Goal: Task Accomplishment & Management: Use online tool/utility

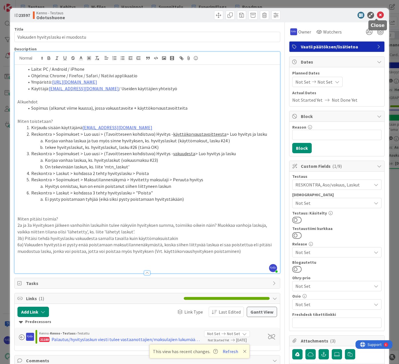
click at [378, 13] on icon at bounding box center [380, 15] width 7 height 7
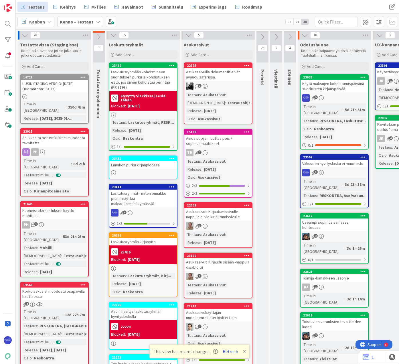
click at [230, 352] on button "Refresh" at bounding box center [230, 350] width 19 height 7
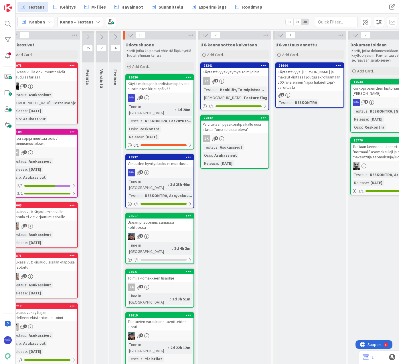
scroll to position [0, 174]
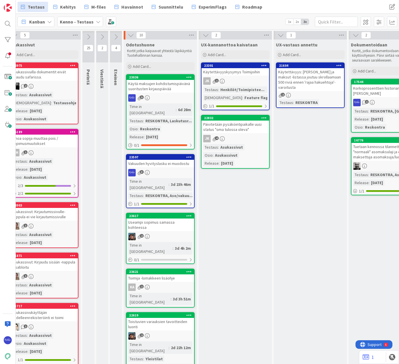
click at [162, 67] on div "Add Card..." at bounding box center [160, 66] width 69 height 9
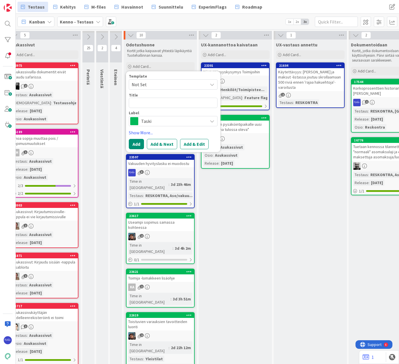
click at [163, 81] on span "Not Set" at bounding box center [168, 84] width 72 height 7
click at [165, 105] on link "Bugi" at bounding box center [176, 109] width 94 height 11
type textarea "x"
type textarea "Bugi"
drag, startPoint x: 153, startPoint y: 103, endPoint x: 174, endPoint y: 105, distance: 21.3
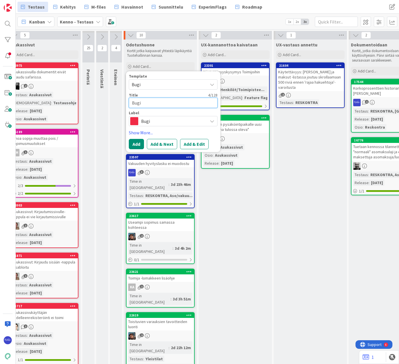
click at [127, 104] on div "Template Bugi Not Set Bugi Edit Card Templates Title 4 / 128 Bugi Label Bugi Sh…" at bounding box center [173, 111] width 94 height 81
type textarea "x"
type textarea "M"
type textarea "x"
type textarea "Ma"
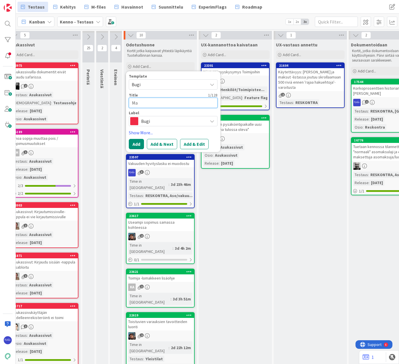
type textarea "x"
type textarea "Mas"
type textarea "x"
type textarea "Mask"
type textarea "x"
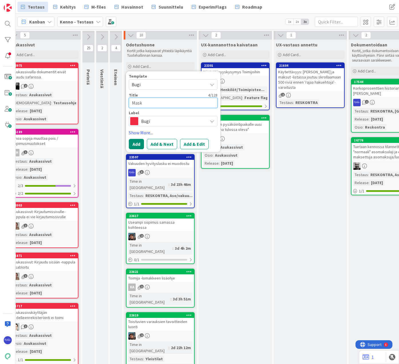
type textarea "Masku"
type textarea "x"
type textarea "Maskut"
type textarea "x"
type textarea "Masku"
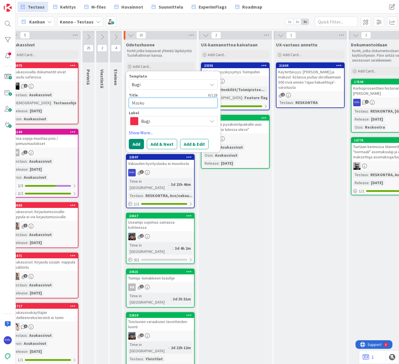
type textarea "x"
type textarea "Mask"
type textarea "x"
type textarea "Mas"
type textarea "x"
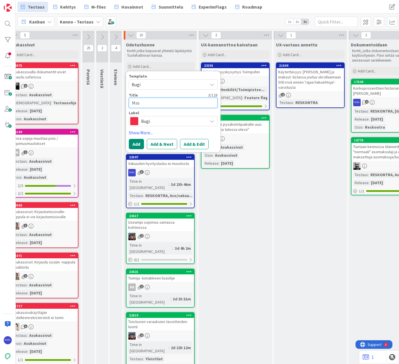
type textarea "Ma"
type textarea "x"
type textarea "Mak"
type textarea "x"
type textarea "Maks"
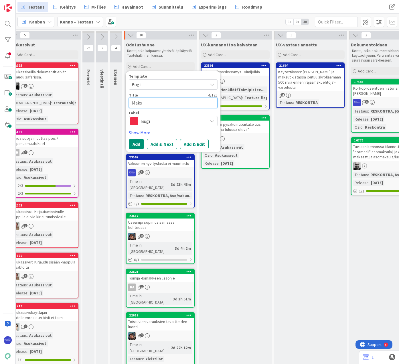
type textarea "x"
type textarea "Maksu"
type textarea "x"
type textarea "Maksut"
type textarea "x"
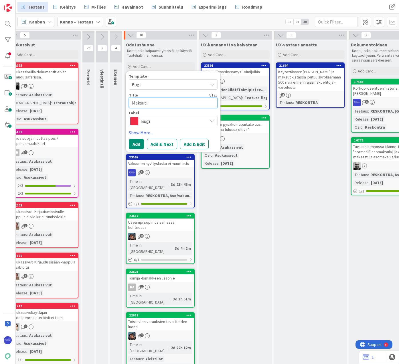
type textarea "Maksutil"
type textarea "x"
type textarea "Maksutila"
type textarea "x"
type textarea "Maksutilan"
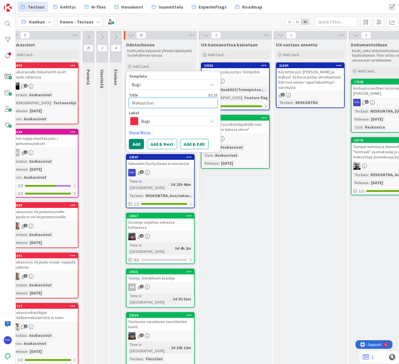
type textarea "x"
type textarea "Maksutilann"
type textarea "x"
type textarea "Maksutilanne"
type textarea "x"
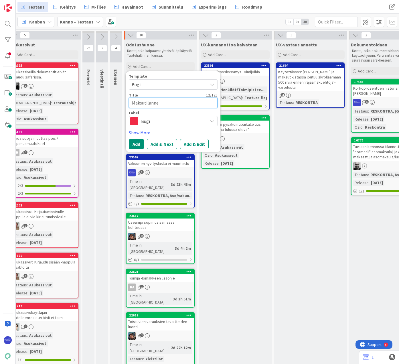
type textarea "Maksutilannen"
type textarea "x"
type textarea "Maksutilannenä"
type textarea "x"
type textarea "Maksutilannenäk"
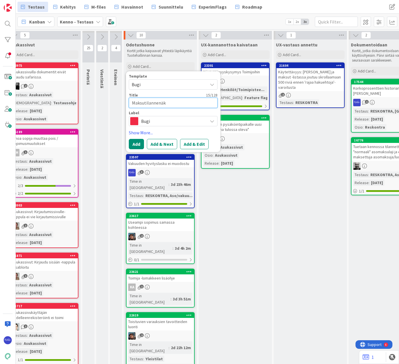
type textarea "x"
type textarea "Maksutilannenäky"
type textarea "x"
type textarea "Maksutilannenäkym"
type textarea "x"
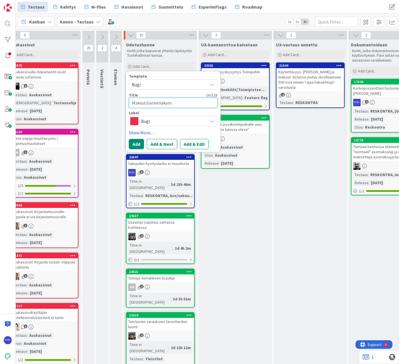
type textarea "Maksutilannenäkymä"
type textarea "x"
type textarea "Maksutilannenäkymäs"
type textarea "x"
type textarea "Maksutilannenäkymäss"
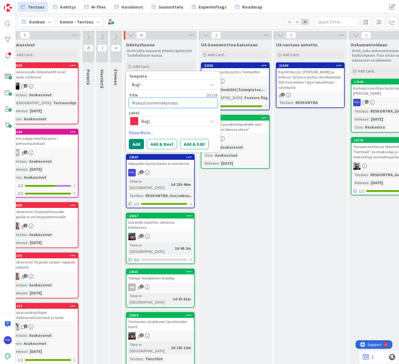
type textarea "x"
type textarea "Maksutilannenäkymässä"
type textarea "x"
type textarea "Maksutilannenäkymässä n"
type textarea "x"
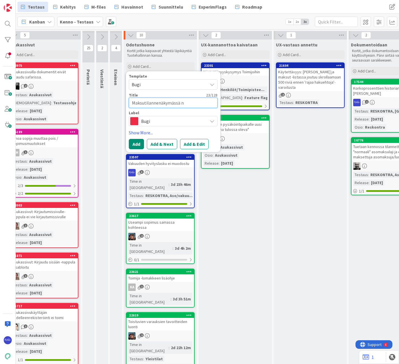
type textarea "Maksutilannenäkymässä nä"
type textarea "x"
type textarea "Maksutilannenäkymässä näk"
type textarea "x"
type textarea "Maksutilannenäkymässä näky"
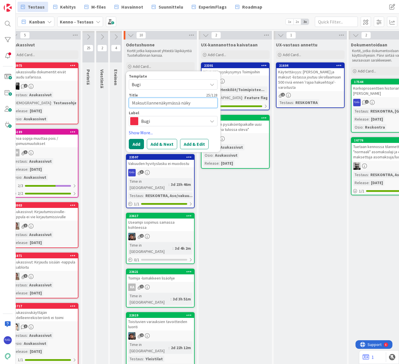
type textarea "x"
type textarea "Maksutilannenäkymässä näkyy"
type textarea "x"
type textarea "Maksutilannenäkymässä näkyy"
type textarea "x"
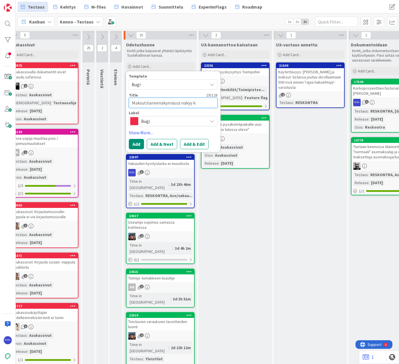
type textarea "Maksutilannenäkymässä näkyy ku"
type textarea "x"
type textarea "Maksutilannenäkymässä näkyy kuu"
type textarea "x"
type textarea "Maksutilannenäkymässä näkyy kuuk"
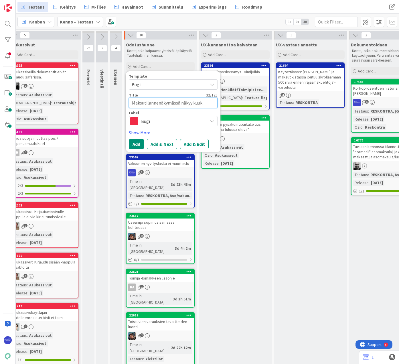
type textarea "x"
type textarea "Maksutilannenäkymässä näkyy kuuka"
type textarea "x"
type textarea "Maksutilannenäkymässä näkyy kuukad"
type textarea "x"
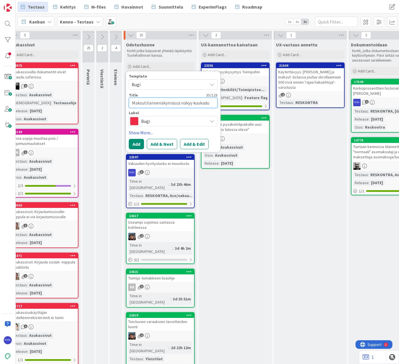
type textarea "Maksutilannenäkymässä näkyy kuukad"
type textarea "x"
type textarea "Maksutilannenäkymässä näkyy kuuka"
type textarea "x"
type textarea "Maksutilannenäkymässä näkyy kuukau"
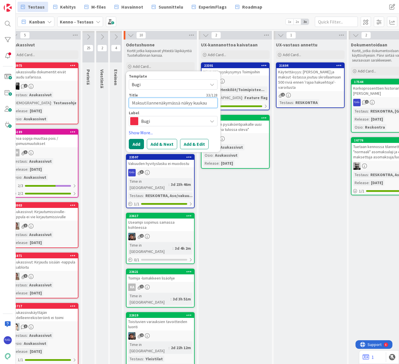
type textarea "x"
type textarea "Maksutilannenäkymässä näkyy kuukaud"
type textarea "x"
type textarea "Maksutilannenäkymässä näkyy kuukaude"
type textarea "x"
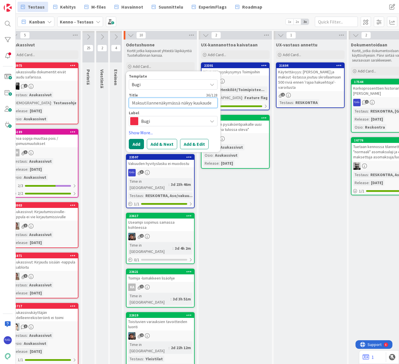
type textarea "Maksutilannenäkymässä näkyy kuukauden"
type textarea "x"
type textarea "Maksutilannenäkymässä näkyy kuukauden"
type textarea "x"
type textarea "Maksutilannenäkymässä näkyy kuukauden ma"
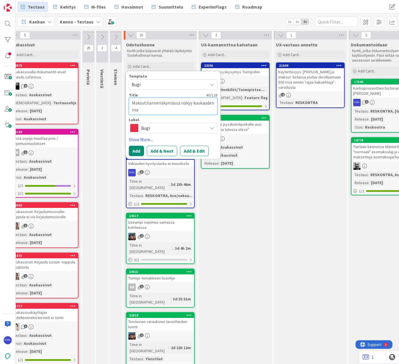
type textarea "x"
type textarea "Maksutilannenäkymässä näkyy kuukauden mak"
type textarea "x"
type textarea "Maksutilannenäkymässä näkyy kuukauden maks"
type textarea "x"
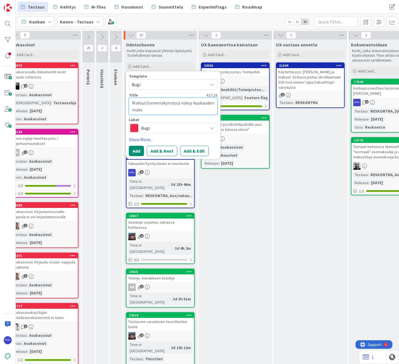
type textarea "Maksutilannenäkymässä näkyy kuukauden maksu"
type textarea "x"
type textarea "Maksutilannenäkymässä näkyy kuukauden maksut"
type textarea "x"
type textarea "Maksutilannenäkymässä näkyy kuukauden maksut"
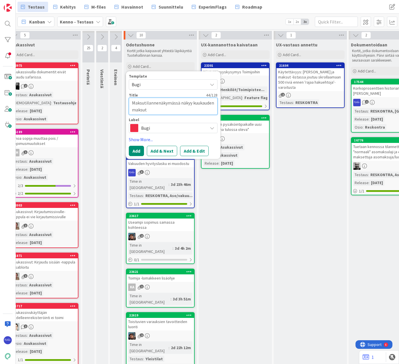
type textarea "x"
type textarea "Maksutilannenäkymässä näkyy kuukauden maksut v"
type textarea "x"
type textarea "Maksutilannenäkymässä näkyy kuukauden maksut vä"
type textarea "x"
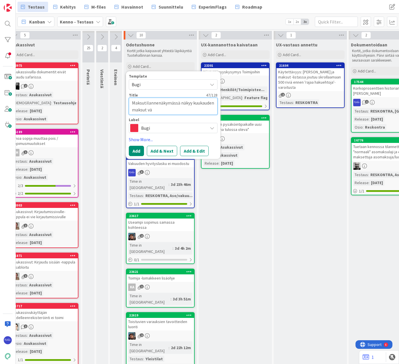
type textarea "Maksutilannenäkymässä näkyy kuukauden maksut vää"
type textarea "x"
type textarea "Maksutilannenäkymässä näkyy kuukauden maksut väär"
type textarea "x"
type textarea "Maksutilannenäkymässä näkyy kuukauden maksut vääri"
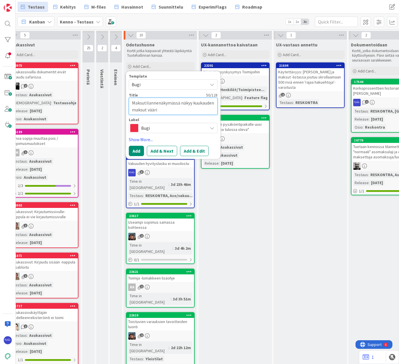
type textarea "x"
type textarea "Maksutilannenäkymässä näkyy kuukauden maksut väärin"
click at [196, 151] on button "Add & Edit" at bounding box center [194, 151] width 29 height 10
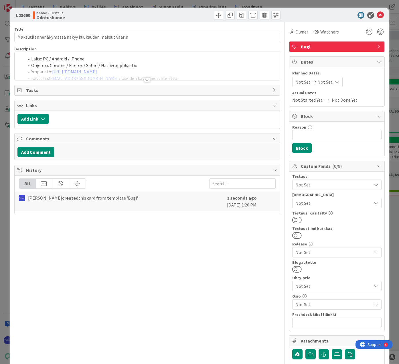
click at [146, 80] on div at bounding box center [147, 80] width 6 height 5
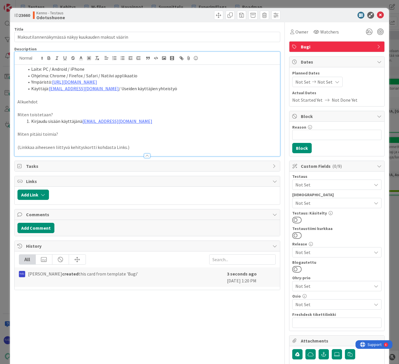
click at [52, 102] on p "Alkuehdot" at bounding box center [147, 101] width 260 height 7
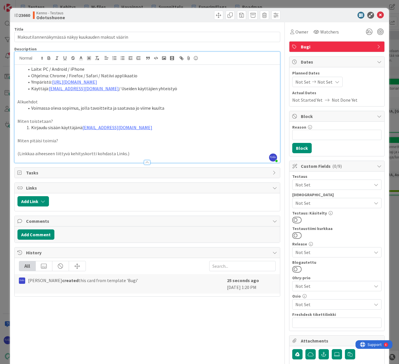
click at [146, 129] on li "Kirjaudu sisään käyttäjänä kenno.admin@pandia.fi" at bounding box center [150, 127] width 253 height 7
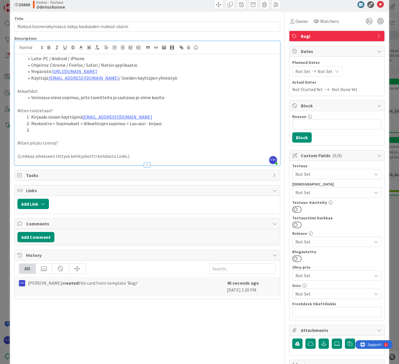
scroll to position [29, 0]
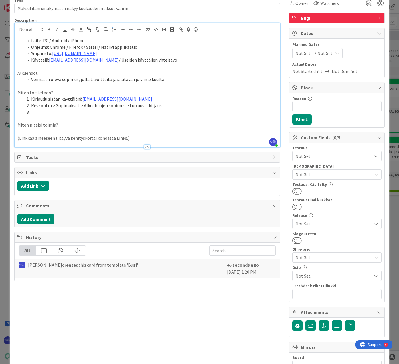
click at [171, 81] on li "Voimassa oleva sopimus, jolla tavoitteita ja saatavaa jo viime kuulta" at bounding box center [150, 79] width 253 height 7
click at [162, 78] on li "Voimassa oleva sopimus, jolla tavoitteita ja saatavaa jo viime kuulta (esimerki…" at bounding box center [150, 79] width 253 height 7
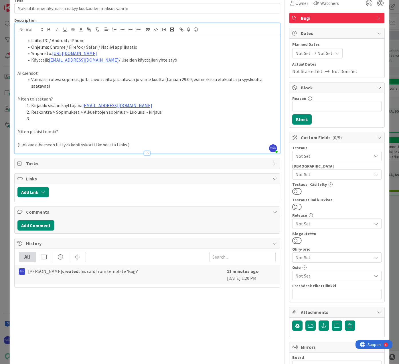
click at [74, 116] on li at bounding box center [150, 118] width 253 height 7
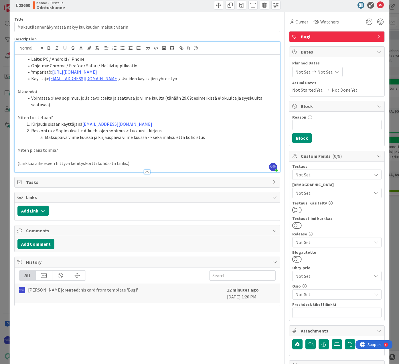
scroll to position [0, 0]
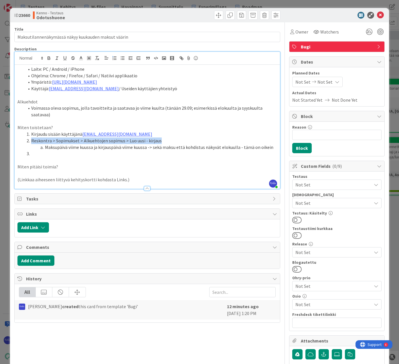
drag, startPoint x: 31, startPoint y: 141, endPoint x: 159, endPoint y: 141, distance: 127.9
click at [159, 141] on li "Reskontra > Sopimukset > Alkuehtojen sopimus > Luo uusi - kirjaus" at bounding box center [150, 140] width 253 height 7
copy li "Reskontra > Sopimukset > Alkuehtojen sopimus > Luo uusi - kirjaus"
click at [49, 152] on li at bounding box center [150, 153] width 253 height 7
click at [172, 140] on li "Reskontra > Sopimukset > Alkuehtojen sopimus > Luo uusi - kirjaus" at bounding box center [150, 140] width 253 height 7
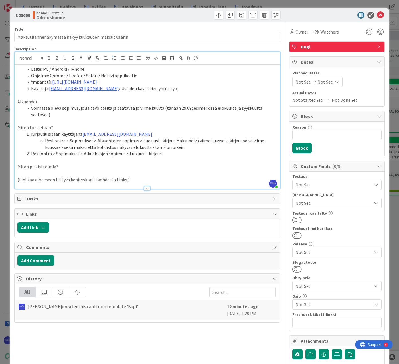
click at [64, 146] on li "Reskontra > Sopimukset > Alkuehtojen sopimus > Luo uusi - kirjaus Maksupäivä vi…" at bounding box center [150, 143] width 253 height 13
click at [45, 140] on li "Reskontra > Sopimukset > Alkuehtojen sopimus > Luo uusi - kirjaus Maksupäivä vi…" at bounding box center [150, 143] width 253 height 13
click at [158, 141] on li "Reskontra > Sopimukset > Alkuehtojen sopimus > Luo uusi - kirjaus Maksupäivä vi…" at bounding box center [150, 143] width 253 height 13
click at [157, 141] on li "Reskontra > Sopimukset > Alkuehtojen sopimus > Luo uusi - kirjaus Maksupäivä vi…" at bounding box center [150, 143] width 253 height 13
click at [264, 141] on li "Reskontra > Sopimukset > Alkuehtojen sopimus > Luo uusi - kirjaus: Maksupäivä v…" at bounding box center [150, 143] width 253 height 13
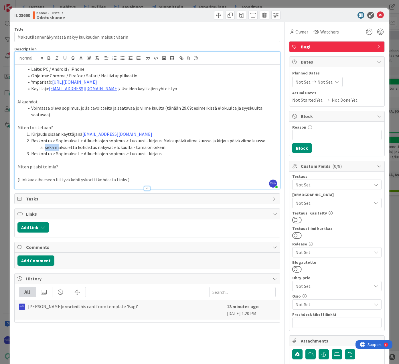
drag, startPoint x: 56, startPoint y: 147, endPoint x: 44, endPoint y: 147, distance: 12.0
click at [44, 147] on li "sekä maksu että kohdistus näkyvät elokuulla - tämä on oikein" at bounding box center [150, 147] width 253 height 7
drag, startPoint x: 176, startPoint y: 148, endPoint x: 74, endPoint y: 144, distance: 102.5
click at [74, 144] on li "Maksusuoritus että kohdistus näkyvät elokuulla - tämä on oikein" at bounding box center [150, 147] width 253 height 7
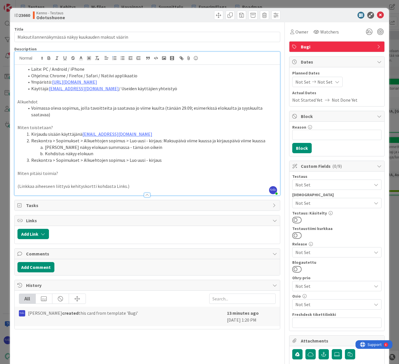
drag, startPoint x: 160, startPoint y: 141, endPoint x: 170, endPoint y: 144, distance: 10.7
click at [160, 141] on li "Reskontra > Sopimukset > Alkuehtojen sopimus > Luo uusi - kirjaus: Maksupäivä v…" at bounding box center [150, 140] width 253 height 7
click at [115, 153] on li "Kohdistus näkyy elokuun" at bounding box center [150, 153] width 253 height 7
click at [98, 153] on li "Kohdistus näkyy elokuun" at bounding box center [150, 153] width 253 height 7
click at [165, 162] on li "Reskontra > Sopimukset > Alkuehtojen sopimus > Luo uusi - kirjaus" at bounding box center [150, 160] width 253 height 7
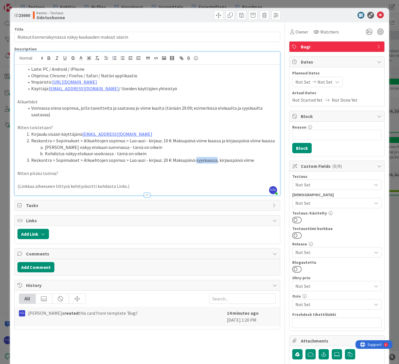
drag, startPoint x: 194, startPoint y: 160, endPoint x: 214, endPoint y: 160, distance: 20.3
click at [214, 160] on li "Reskontra > Sopimukset > Alkuehtojen sopimus > Luo uusi - kirjaus: 20 €: Maksup…" at bounding box center [150, 160] width 253 height 7
click at [266, 160] on li "Reskontra > Sopimukset > Alkuehtojen sopimus > Luo uusi - kirjaus: 20 €: Maksup…" at bounding box center [150, 160] width 253 height 7
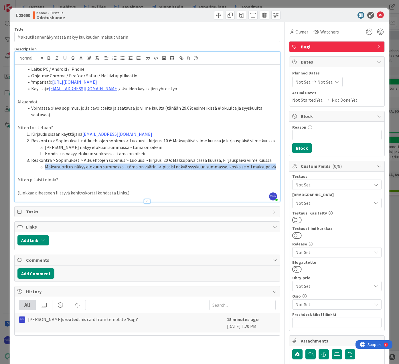
drag, startPoint x: 45, startPoint y: 166, endPoint x: 272, endPoint y: 169, distance: 226.7
click at [272, 169] on li "Maksusuoritus näkyy elokuun summassa - tämä on väärin -> pitäisi näkyä syyskuun…" at bounding box center [150, 166] width 253 height 7
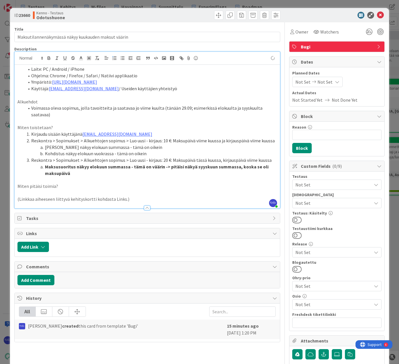
click at [94, 172] on li "Maksusuoritus näkyy elokuun summassa - tämä on väärin -> pitäisi näkyä syyskuun…" at bounding box center [150, 169] width 253 height 13
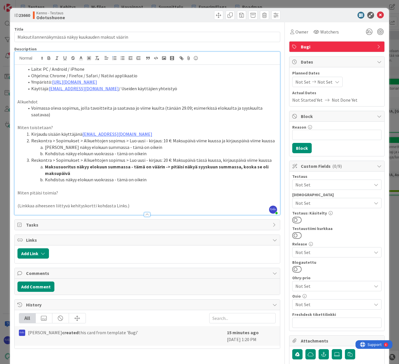
click at [65, 194] on p "Miten pitäisi toimia?" at bounding box center [147, 192] width 260 height 7
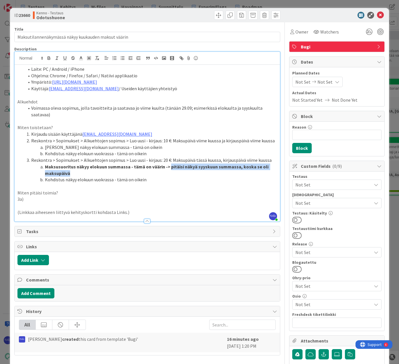
drag, startPoint x: 167, startPoint y: 167, endPoint x: 265, endPoint y: 170, distance: 98.5
click at [265, 170] on li "Maksusuoritus näkyy elokuun summassa - tämä on väärin -> pitäisi näkyä syyskuun…" at bounding box center [150, 169] width 253 height 13
copy strong "pitäisi näkyä syyskuun summassa, koska se oli maksupäivä"
click at [37, 199] on p "3a)" at bounding box center [147, 199] width 260 height 7
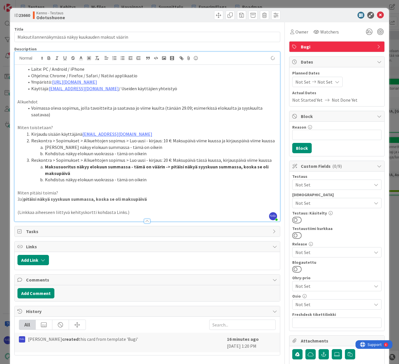
click at [24, 200] on strong "pitäisi näkyä syyskuun summassa, koska se oli maksupäivä" at bounding box center [84, 199] width 123 height 6
drag, startPoint x: 52, startPoint y: 199, endPoint x: 174, endPoint y: 199, distance: 121.9
click at [174, 199] on p "3a) Maksusuoritus pitäisi näkyä syyskuun summassa, koska se oli maksupäivä" at bounding box center [147, 199] width 260 height 7
click at [85, 198] on p "3a) Maksusuoritus pitäisi näkyä sen summan kohdalla" at bounding box center [147, 199] width 260 height 7
click at [147, 200] on p "3a) Maksusuoritus pitäisi näkyä sen kuukauden summan kohdalla" at bounding box center [147, 199] width 260 height 7
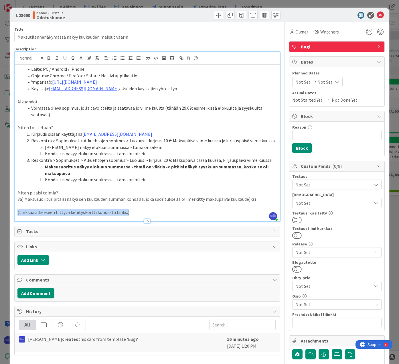
drag, startPoint x: 134, startPoint y: 211, endPoint x: 17, endPoint y: 212, distance: 116.8
click at [17, 212] on p "(Linkkaa aiheeseen liittyvä kehityskortti kohdasta Links.)" at bounding box center [147, 212] width 260 height 7
click at [36, 209] on p at bounding box center [147, 212] width 260 height 7
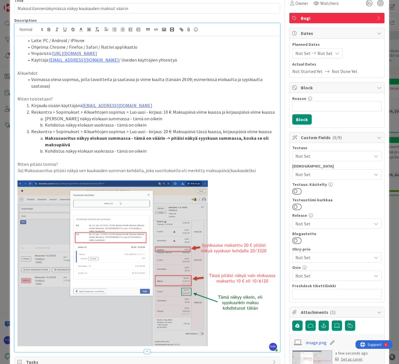
scroll to position [86, 0]
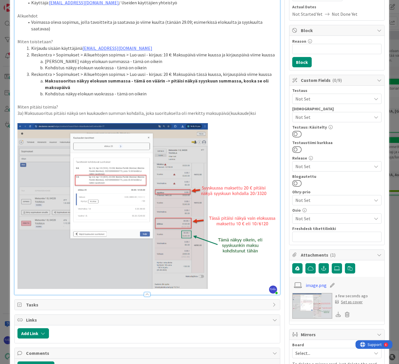
click at [339, 97] on span "Not Set" at bounding box center [333, 98] width 76 height 7
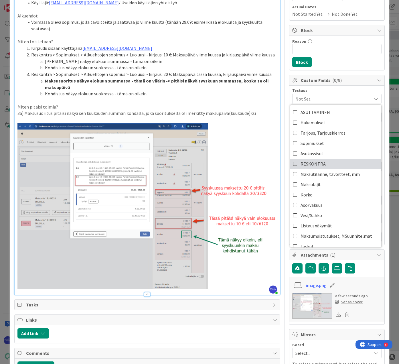
click at [339, 160] on link "RESKONTRA" at bounding box center [335, 164] width 91 height 10
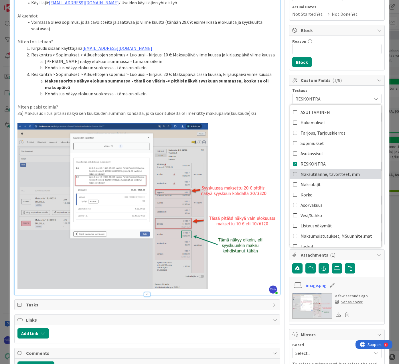
click at [339, 175] on span "Maksutilanne, tavoitteet, mm" at bounding box center [329, 174] width 59 height 9
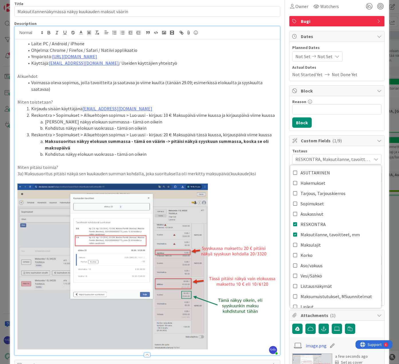
scroll to position [0, 0]
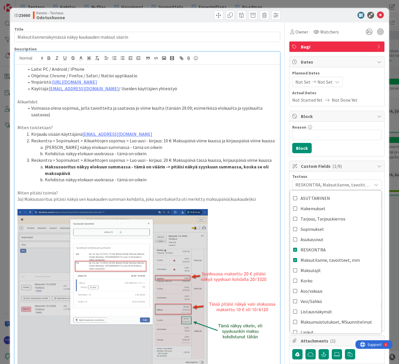
click at [328, 30] on span "Watchers" at bounding box center [329, 31] width 19 height 7
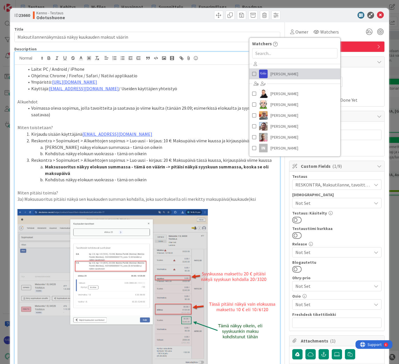
click at [279, 76] on span "[PERSON_NAME]" at bounding box center [284, 74] width 28 height 9
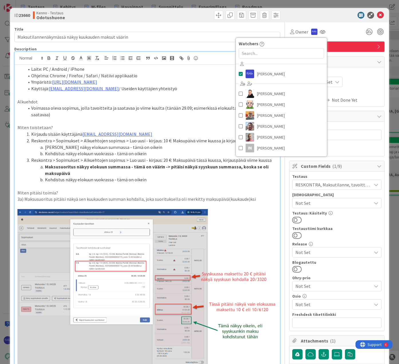
click at [186, 79] on li "Ympäristö: https://dev.kenno-sw.net/" at bounding box center [150, 82] width 253 height 7
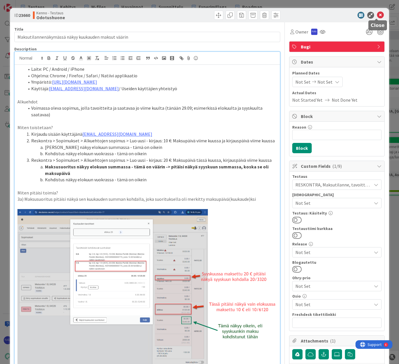
click at [377, 15] on icon at bounding box center [380, 15] width 7 height 7
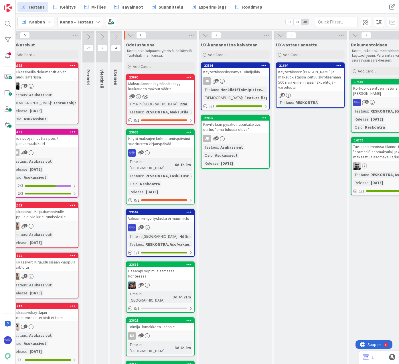
click at [189, 77] on icon at bounding box center [188, 77] width 5 height 4
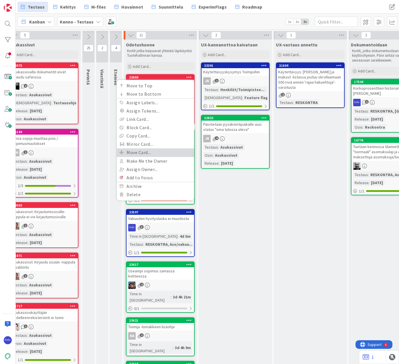
click at [159, 150] on link "Move Card..." at bounding box center [155, 152] width 77 height 8
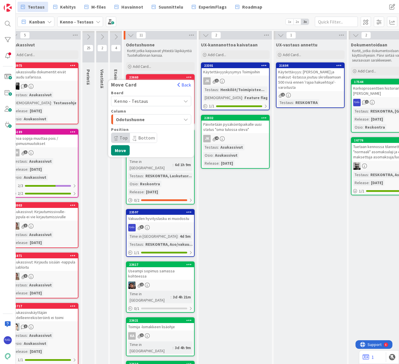
click at [152, 118] on span "Odotushuone" at bounding box center [137, 119] width 43 height 7
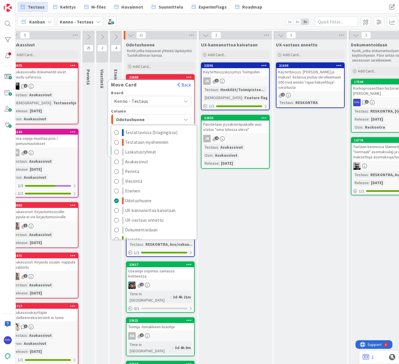
click at [157, 101] on span "Kenno - Testaus" at bounding box center [146, 101] width 64 height 8
click at [182, 86] on button "Back" at bounding box center [184, 85] width 14 height 6
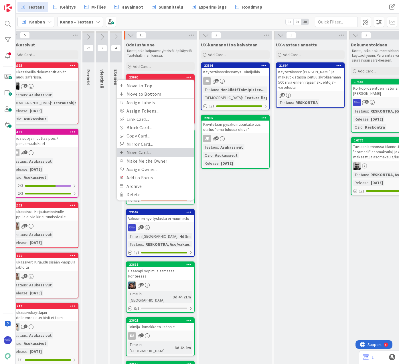
click at [148, 151] on link "Move Card..." at bounding box center [155, 152] width 77 height 8
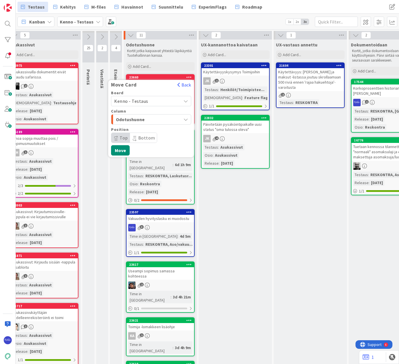
click at [141, 100] on span "Kenno - Testaus" at bounding box center [131, 101] width 34 height 6
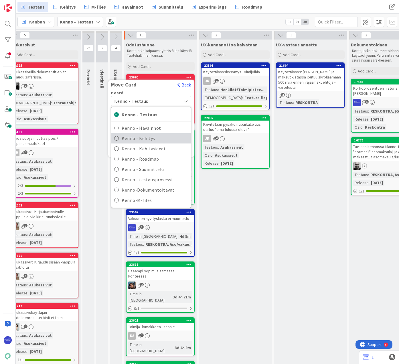
click at [157, 136] on span "Kenno - Kehitys" at bounding box center [155, 138] width 66 height 9
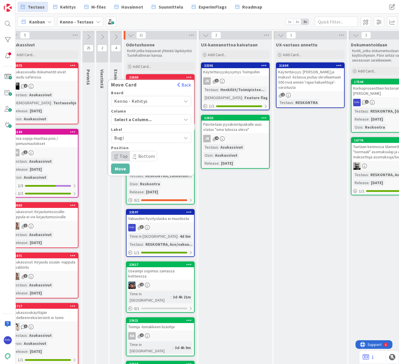
click at [167, 101] on span "Kenno - Kehitys" at bounding box center [146, 101] width 64 height 8
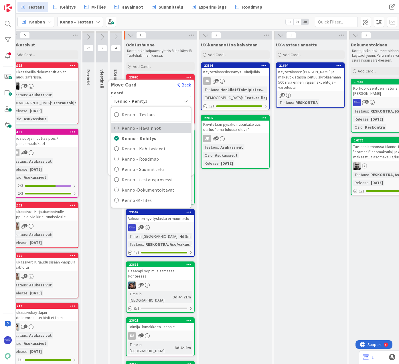
click at [163, 128] on span "Kenno - Havainnot" at bounding box center [155, 128] width 66 height 9
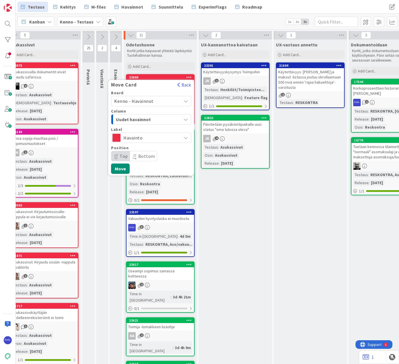
click at [159, 119] on div "Uudet havainnot" at bounding box center [147, 119] width 67 height 9
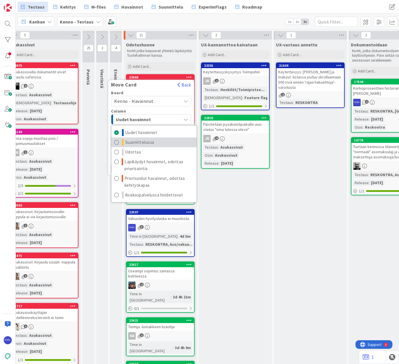
click at [156, 140] on link "Suunnittelussa" at bounding box center [153, 142] width 85 height 10
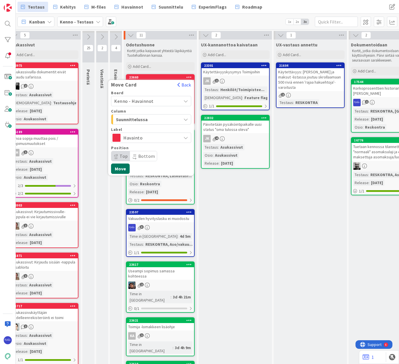
drag, startPoint x: 121, startPoint y: 167, endPoint x: 168, endPoint y: 161, distance: 47.8
click at [120, 167] on button "Move" at bounding box center [120, 168] width 19 height 10
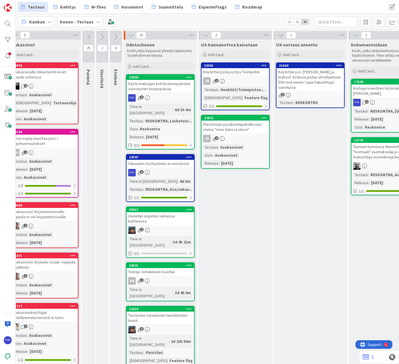
click at [166, 96] on div "5" at bounding box center [160, 97] width 68 height 7
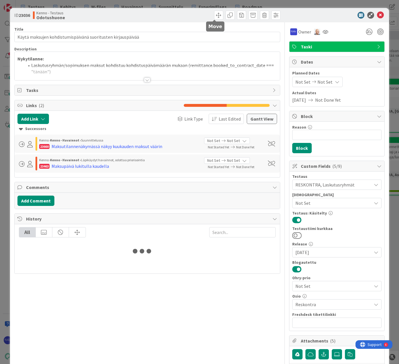
click at [214, 15] on span at bounding box center [218, 15] width 9 height 9
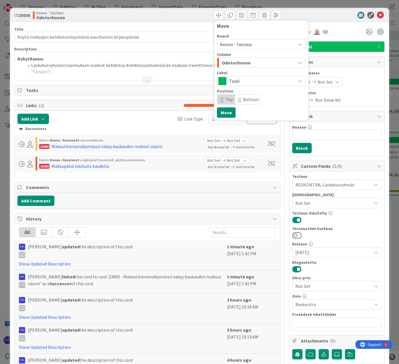
click at [251, 62] on div "Odotushuone" at bounding box center [257, 62] width 75 height 9
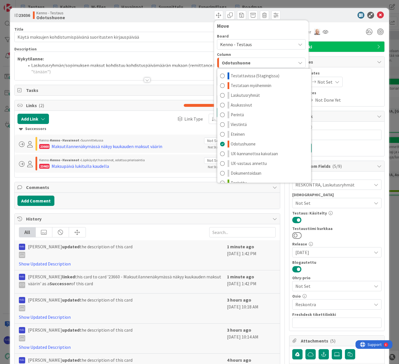
scroll to position [7, 0]
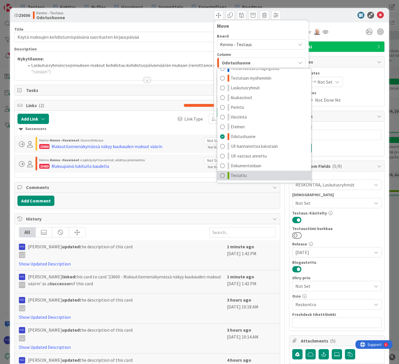
click at [253, 173] on link "Testattu" at bounding box center [264, 176] width 94 height 10
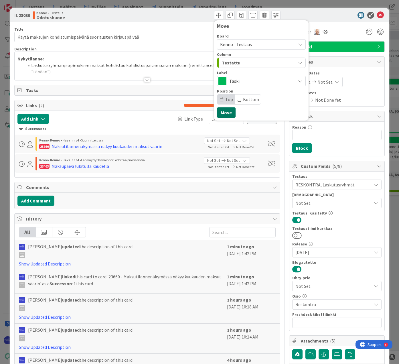
click at [223, 108] on button "Move" at bounding box center [226, 112] width 19 height 10
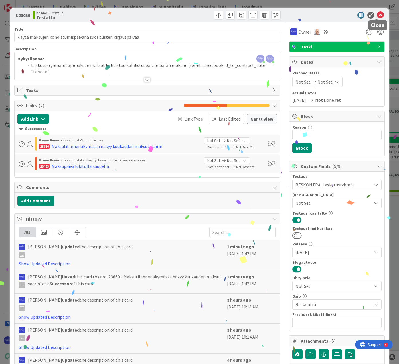
click at [377, 16] on icon at bounding box center [380, 15] width 7 height 7
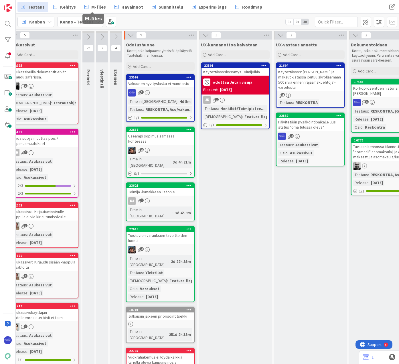
click at [68, 8] on span "Kehitys" at bounding box center [68, 6] width 16 height 7
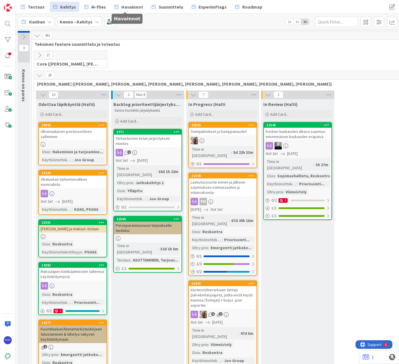
click at [123, 8] on span "Havainnot" at bounding box center [132, 6] width 22 height 7
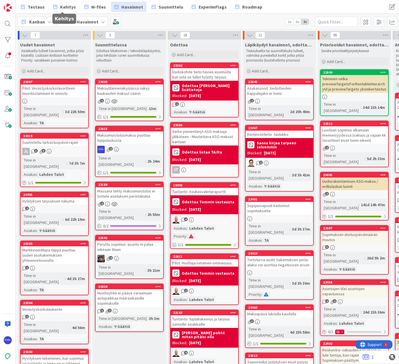
click at [62, 9] on span "Kehitys" at bounding box center [68, 6] width 16 height 7
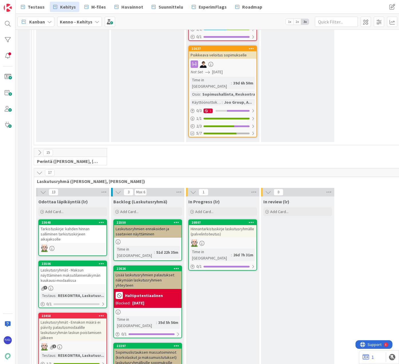
scroll to position [715, 0]
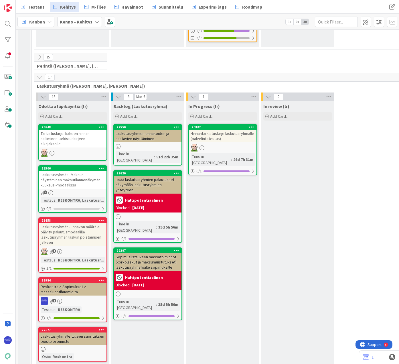
click at [83, 171] on div "Laskutusryhmät - Maksun näyttäminen maksutilannenäkymän kuukausi-modaalissa" at bounding box center [73, 180] width 68 height 18
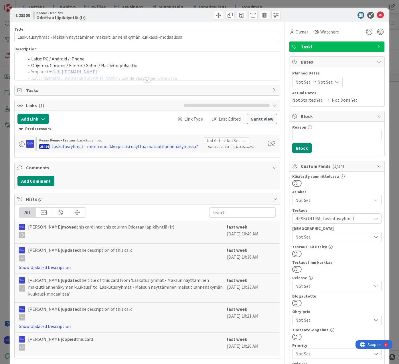
click at [145, 81] on div at bounding box center [147, 80] width 6 height 5
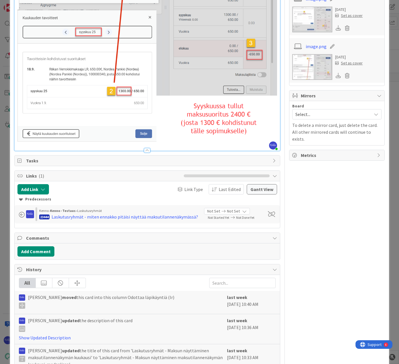
scroll to position [766, 0]
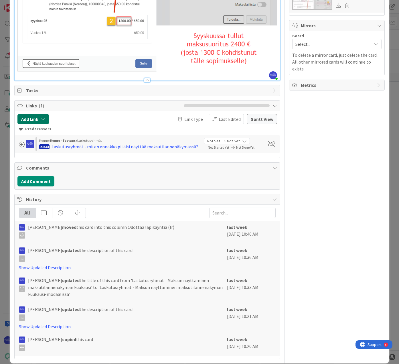
click at [33, 114] on button "Add Link" at bounding box center [32, 119] width 31 height 10
click at [50, 151] on span "Current Board" at bounding box center [55, 155] width 64 height 8
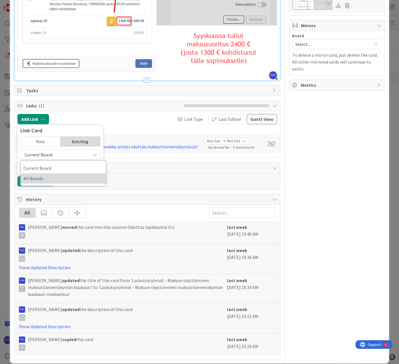
click at [55, 174] on span "All Boards" at bounding box center [63, 178] width 80 height 9
click at [52, 163] on input "text" at bounding box center [60, 168] width 80 height 10
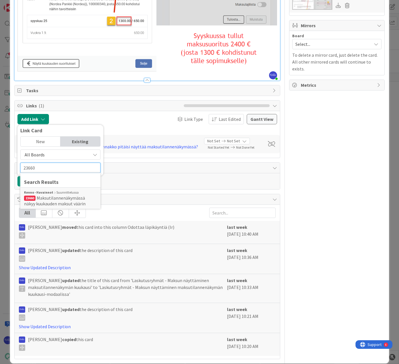
type input "23660"
click at [64, 190] on div "Kenno - Havainnot Suunnittelussa" at bounding box center [60, 192] width 73 height 5
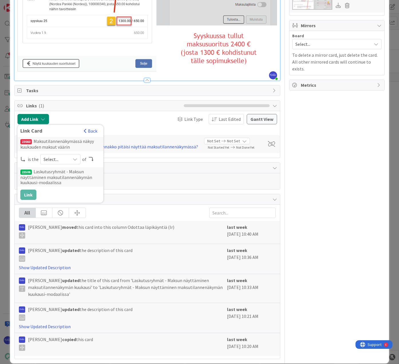
click at [62, 155] on span "Select..." at bounding box center [55, 159] width 24 height 8
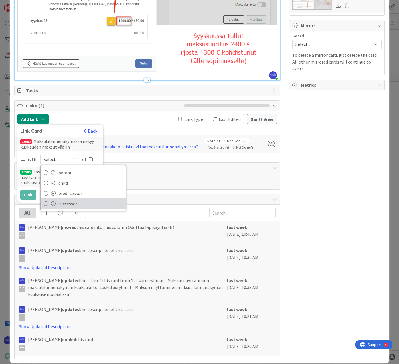
click at [74, 199] on span "successor" at bounding box center [90, 203] width 65 height 9
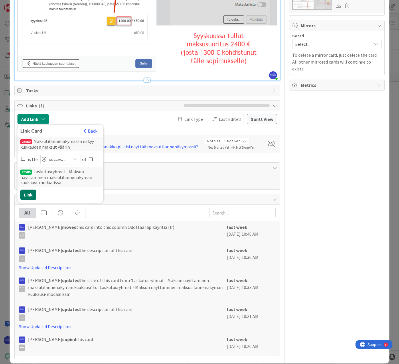
click at [29, 189] on button "Link" at bounding box center [28, 194] width 16 height 10
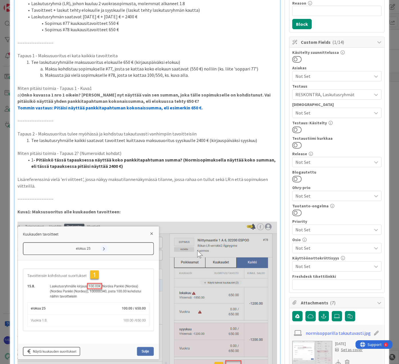
scroll to position [143, 0]
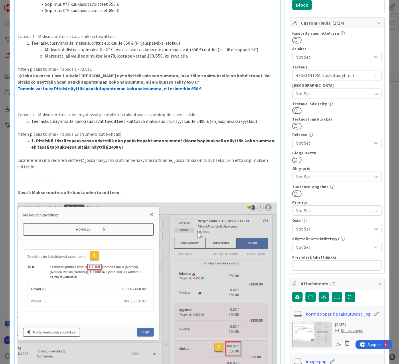
click at [45, 167] on p "Lisäreferenssinä vielä 'eri viitteet', jossa näkyy maksutilannenäkymässä tilann…" at bounding box center [147, 163] width 260 height 13
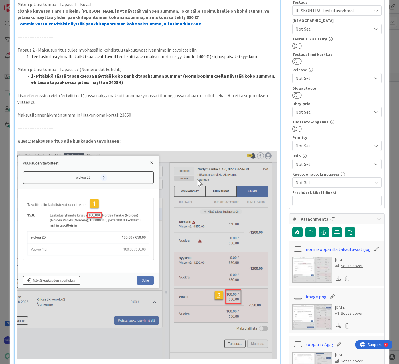
scroll to position [65, 0]
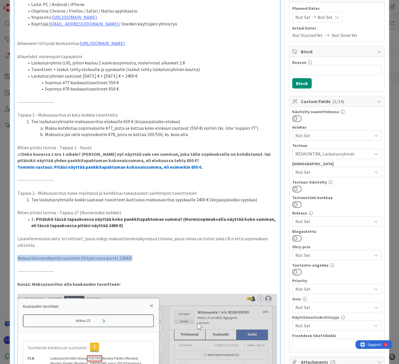
drag, startPoint x: 134, startPoint y: 259, endPoint x: 15, endPoint y: 259, distance: 119.1
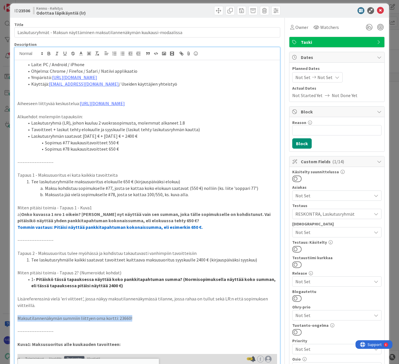
scroll to position [0, 0]
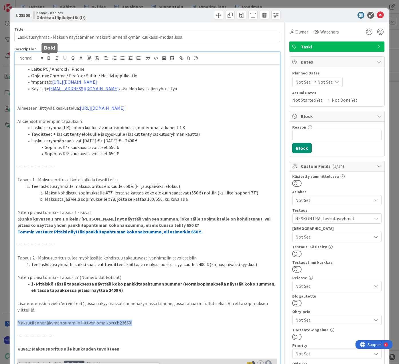
click at [47, 58] on icon "button" at bounding box center [48, 58] width 5 height 5
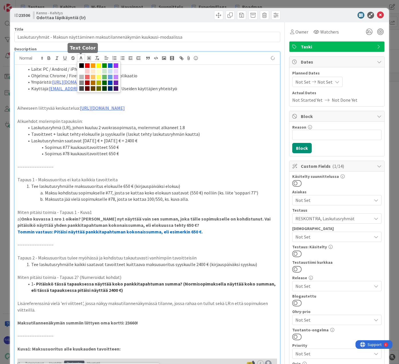
click at [81, 59] on icon at bounding box center [80, 58] width 5 height 5
click at [88, 65] on span at bounding box center [87, 65] width 5 height 5
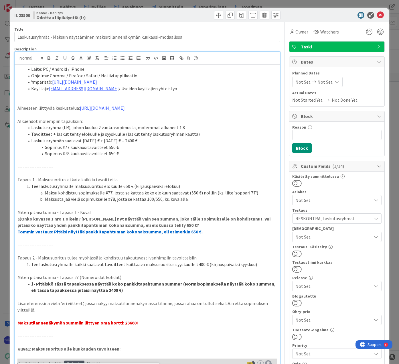
click at [164, 319] on p at bounding box center [147, 316] width 260 height 7
click at [377, 14] on icon at bounding box center [380, 15] width 7 height 7
